Goal: Information Seeking & Learning: Learn about a topic

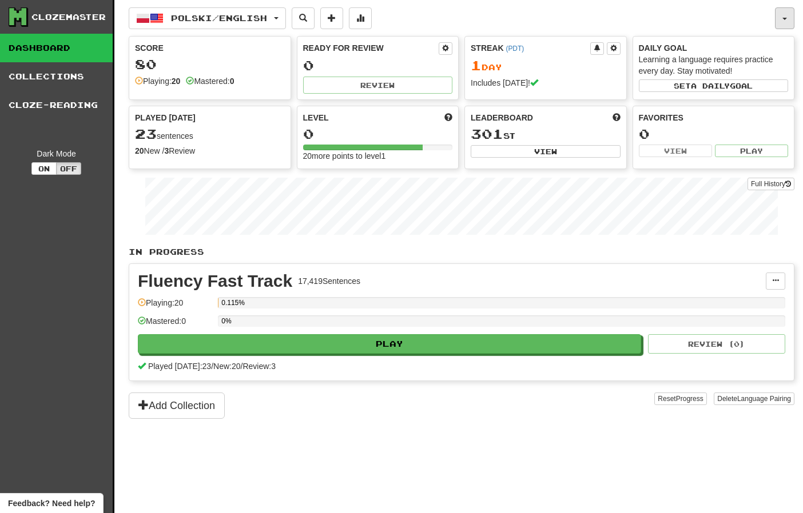
click at [793, 20] on button "button" at bounding box center [784, 18] width 19 height 22
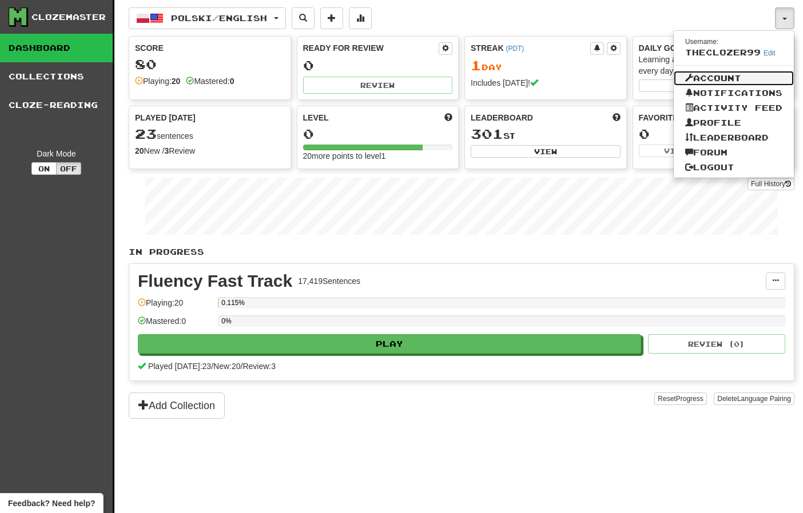
click at [721, 79] on link "Account" at bounding box center [733, 78] width 120 height 15
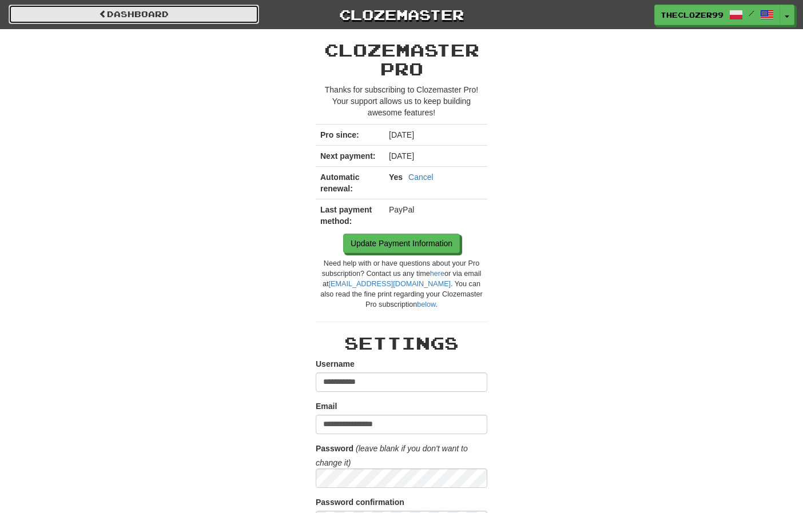
click at [143, 15] on link "Dashboard" at bounding box center [134, 14] width 250 height 19
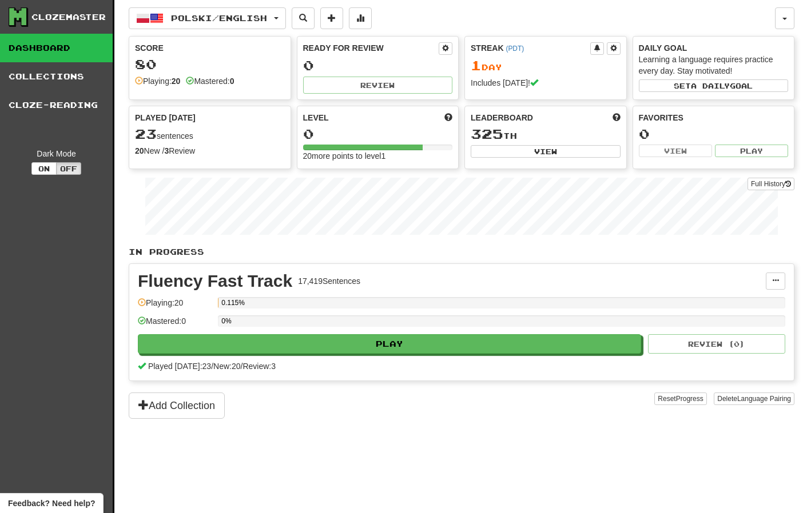
click at [773, 14] on div "Polski / English Polski / English Streak: 1 Review: 0 Points [DATE]: 80 Русский…" at bounding box center [452, 18] width 646 height 22
click at [777, 17] on button "button" at bounding box center [784, 18] width 19 height 22
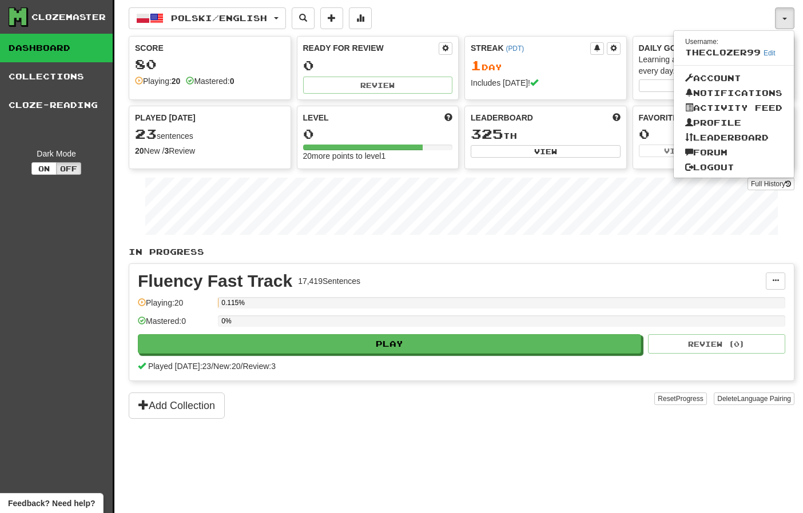
click at [649, 19] on div "Polski / English Polski / English Streak: 1 Review: 0 Points [DATE]: 80 Русский…" at bounding box center [452, 18] width 646 height 22
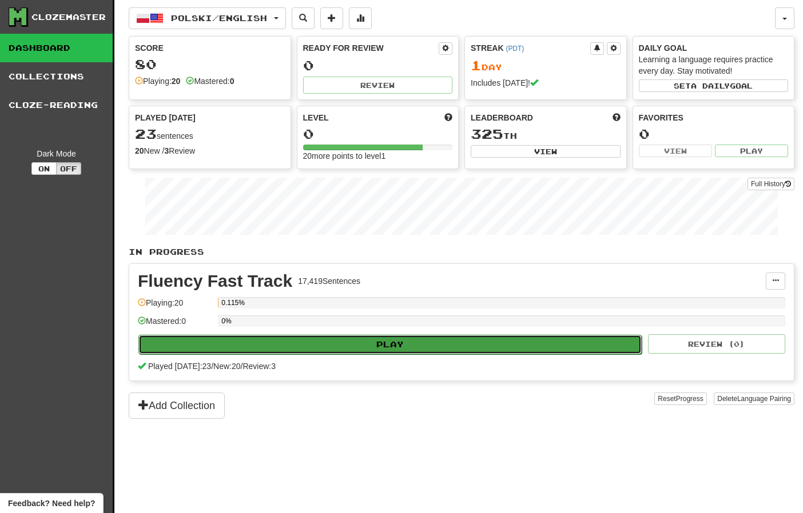
click at [370, 337] on button "Play" at bounding box center [389, 344] width 503 height 19
select select "**"
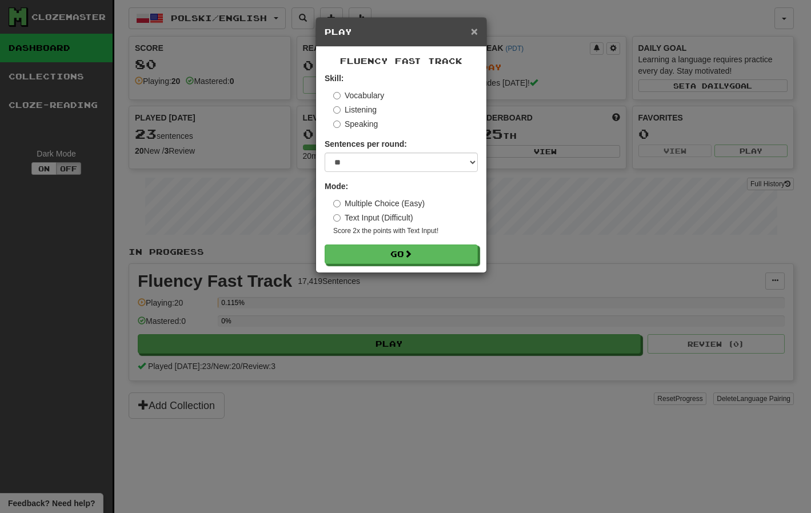
click at [472, 29] on span "×" at bounding box center [474, 31] width 7 height 13
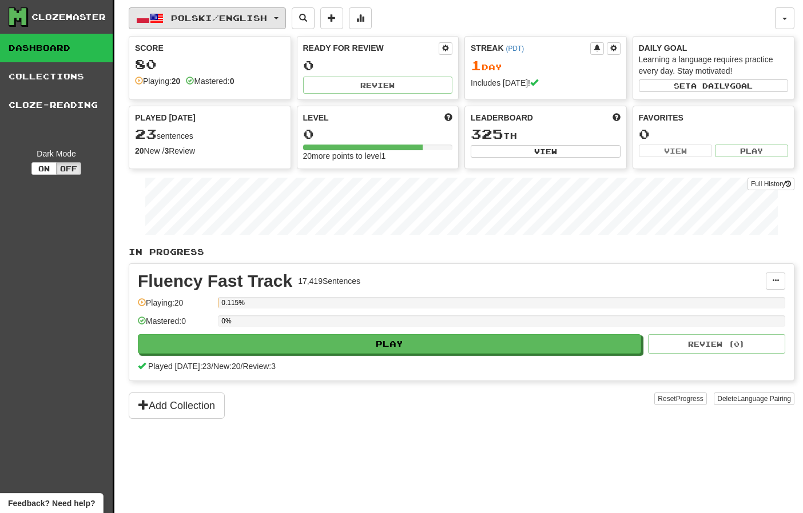
click at [212, 22] on span "Polski / English" at bounding box center [219, 18] width 96 height 10
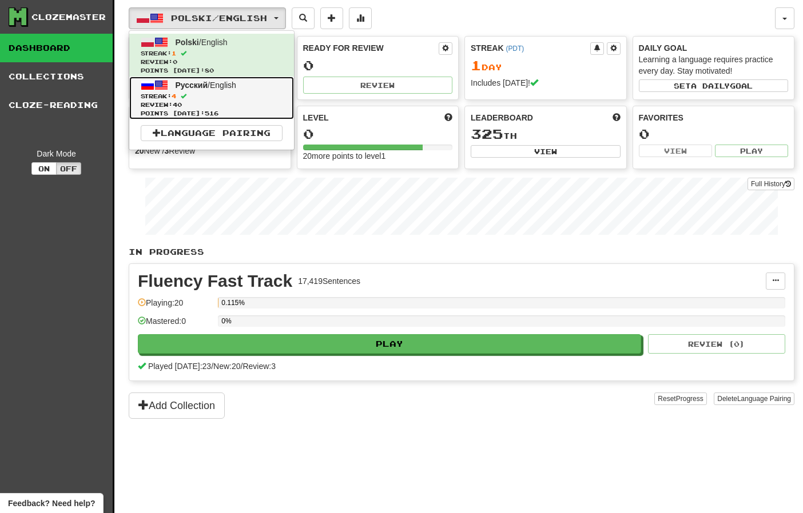
click at [209, 95] on span "Streak: 4" at bounding box center [212, 96] width 142 height 9
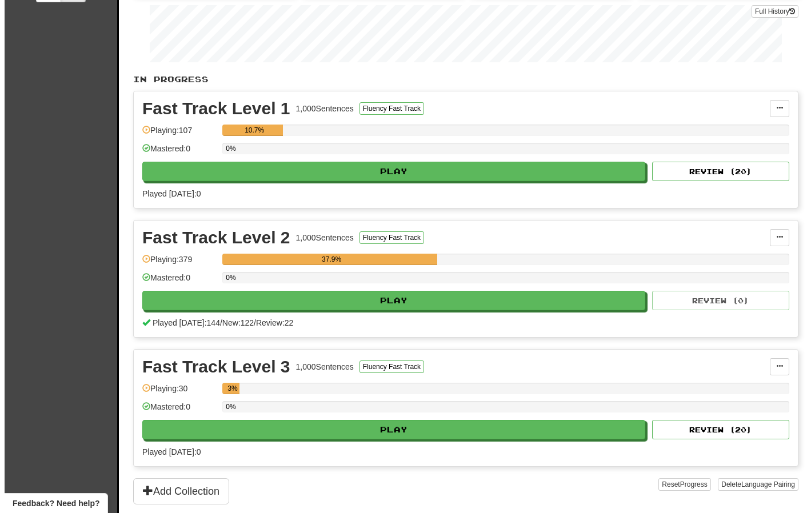
scroll to position [172, 0]
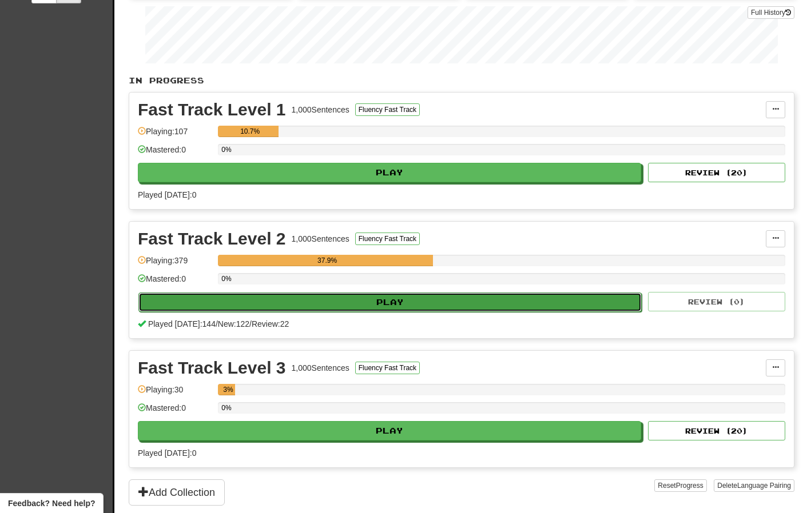
click at [470, 301] on button "Play" at bounding box center [389, 302] width 503 height 19
select select "***"
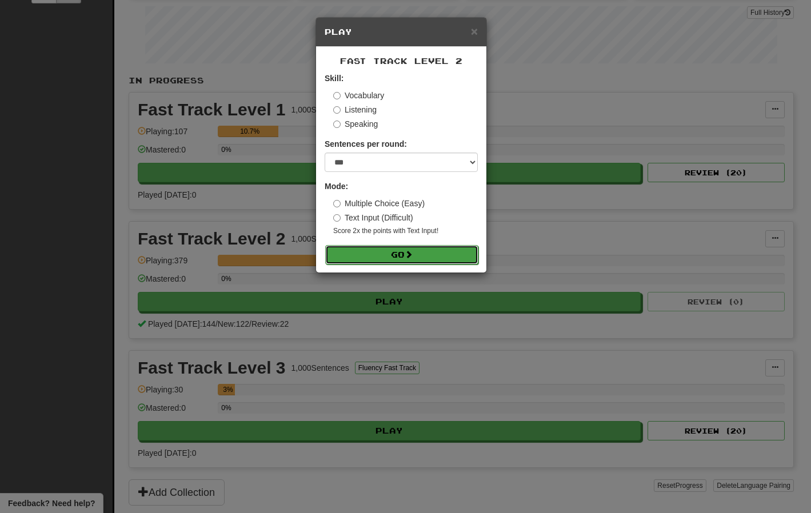
click at [424, 254] on button "Go" at bounding box center [401, 254] width 153 height 19
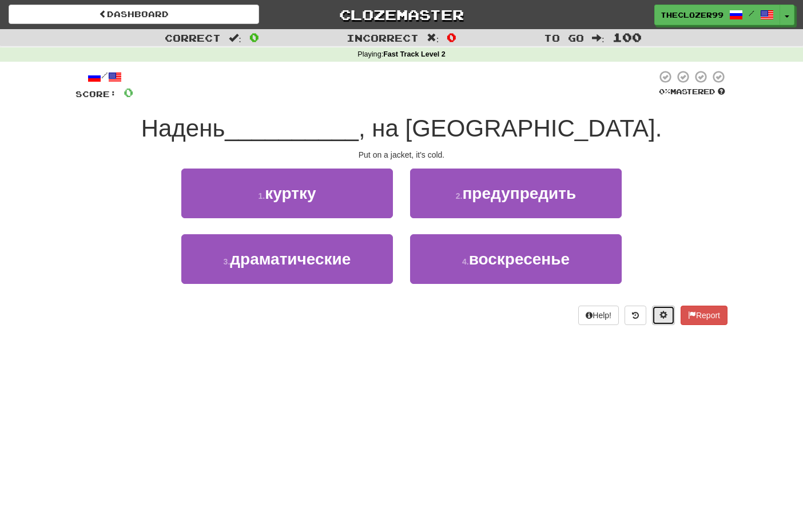
click at [656, 316] on button at bounding box center [663, 315] width 23 height 19
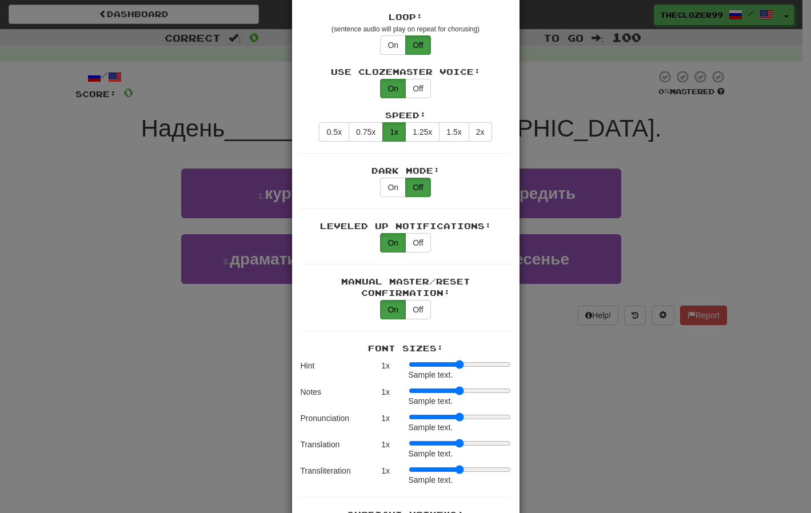
scroll to position [572, 0]
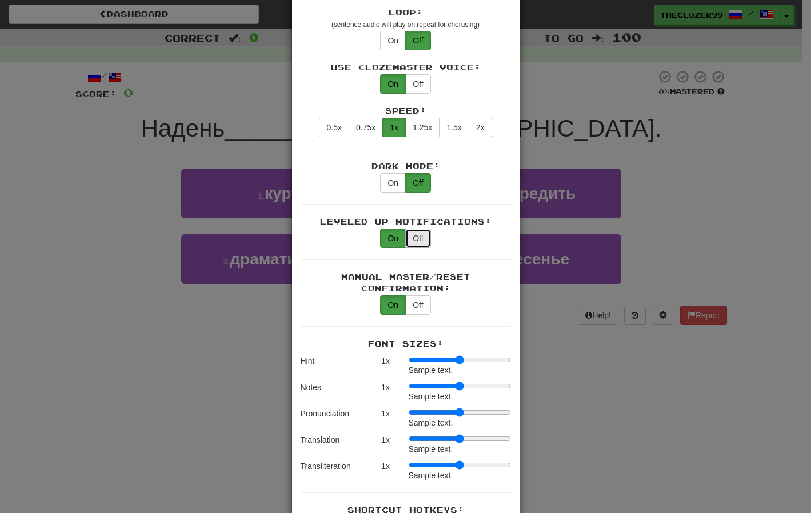
click at [418, 229] on button "Off" at bounding box center [417, 238] width 25 height 19
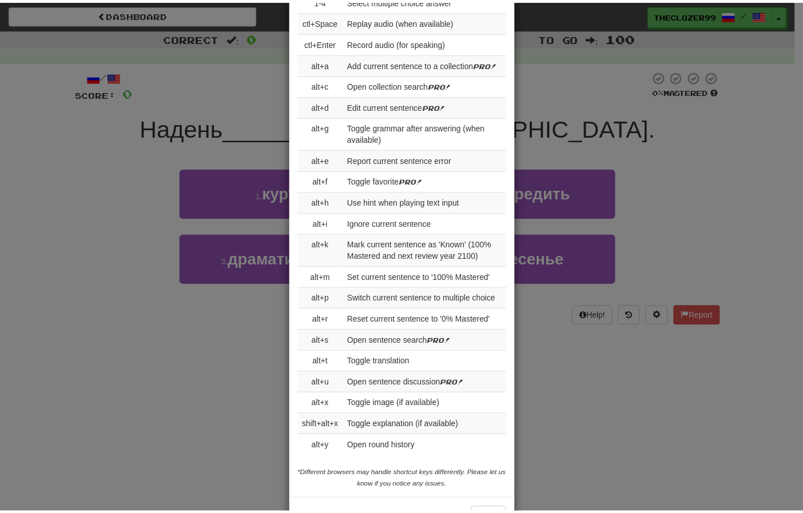
scroll to position [1172, 0]
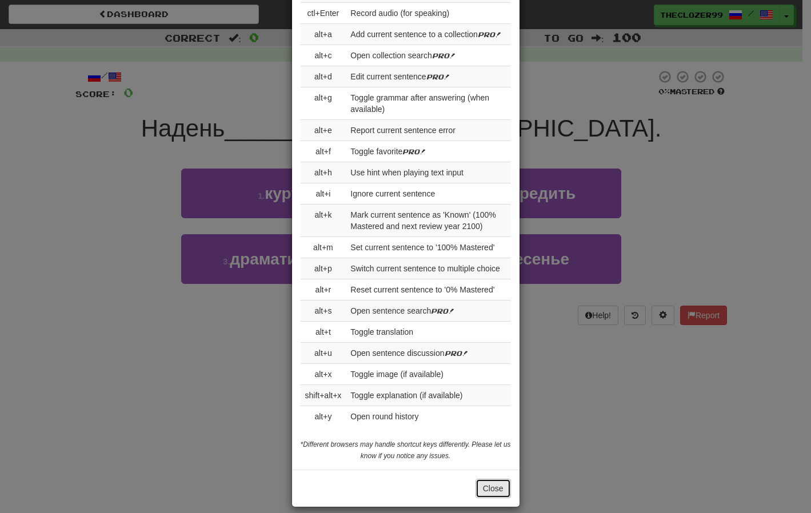
click at [485, 479] on button "Close" at bounding box center [493, 488] width 35 height 19
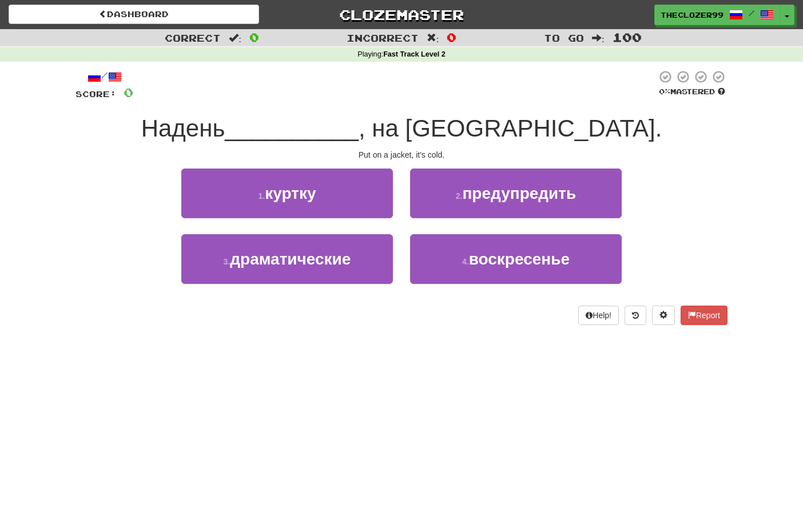
click at [513, 321] on div "Help! Report" at bounding box center [401, 315] width 652 height 19
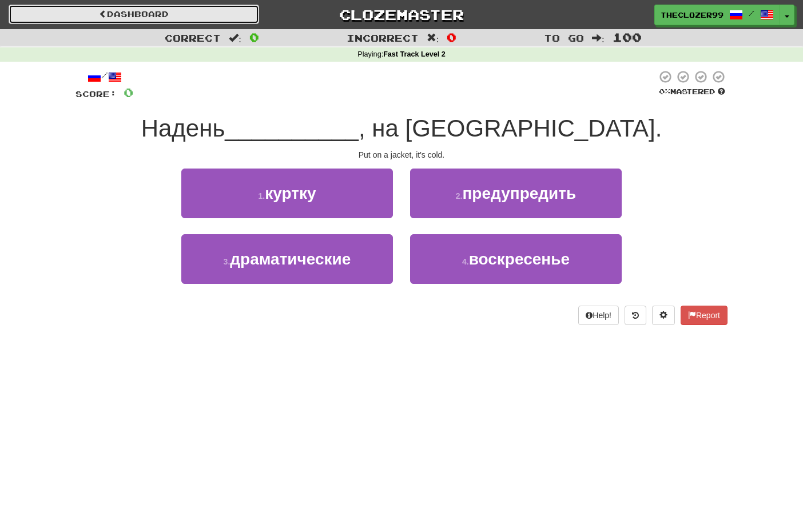
click at [172, 15] on link "Dashboard" at bounding box center [134, 14] width 250 height 19
